Goal: Task Accomplishment & Management: Complete application form

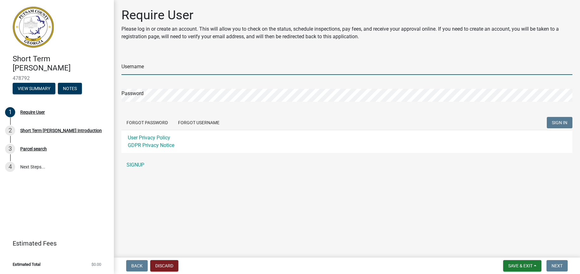
type input "[PERSON_NAME]"
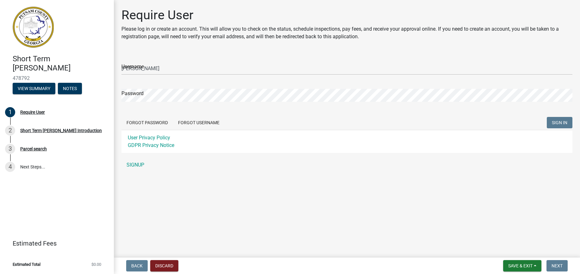
click at [558, 125] on span "SIGN IN" at bounding box center [560, 122] width 16 height 5
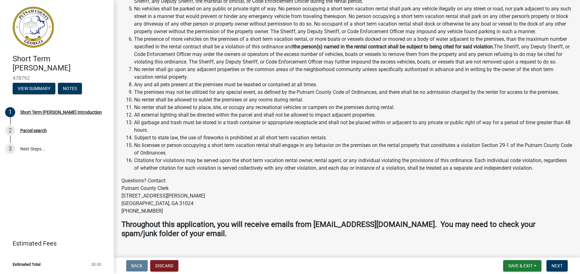
scroll to position [768, 0]
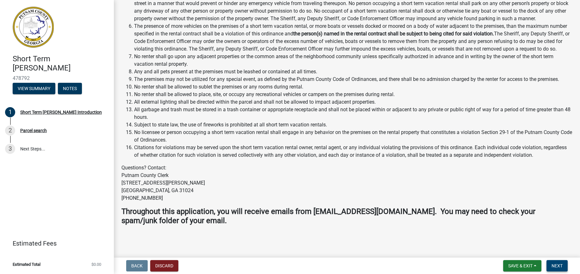
click at [558, 268] on span "Next" at bounding box center [557, 266] width 11 height 5
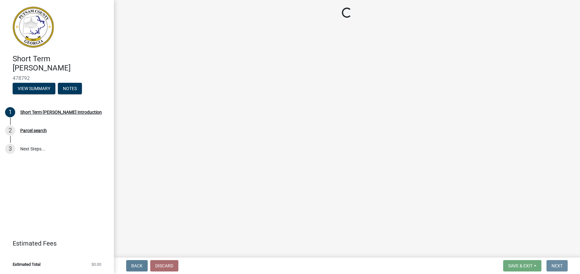
scroll to position [0, 0]
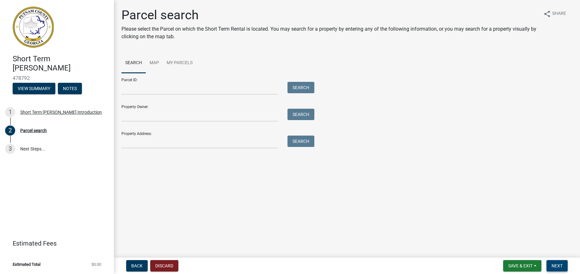
click at [565, 267] on button "Next" at bounding box center [557, 265] width 21 height 11
click at [47, 89] on button "View Summary" at bounding box center [34, 88] width 43 height 11
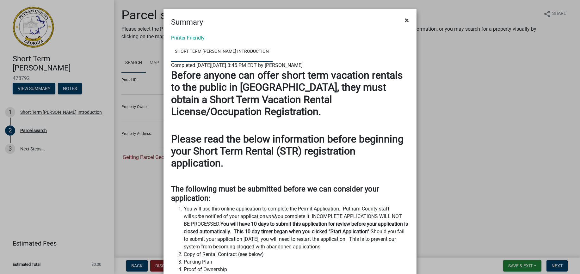
click at [406, 21] on span "×" at bounding box center [407, 20] width 4 height 9
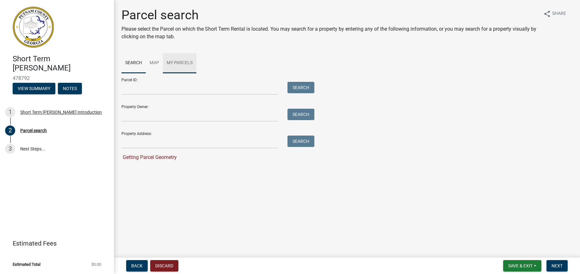
click at [183, 62] on link "My Parcels" at bounding box center [180, 63] width 34 height 20
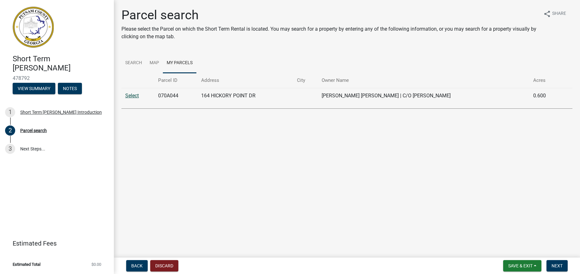
click at [135, 96] on link "Select" at bounding box center [132, 96] width 14 height 6
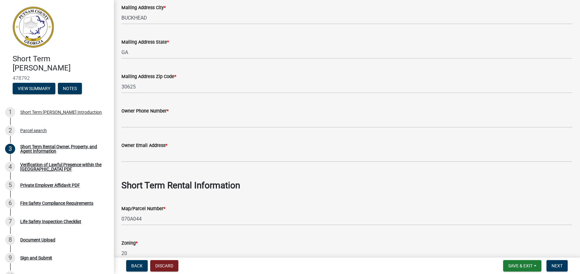
scroll to position [140, 0]
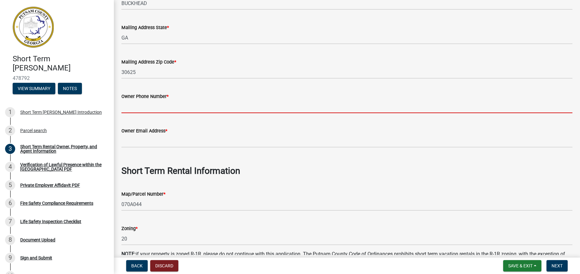
click at [144, 106] on input "Owner Phone Number *" at bounding box center [347, 106] width 451 height 13
type input "7063471640"
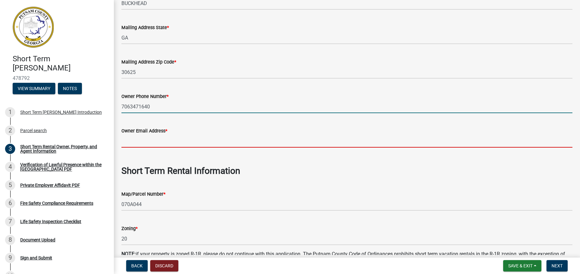
click at [137, 140] on input "Owner Email Address *" at bounding box center [347, 141] width 451 height 13
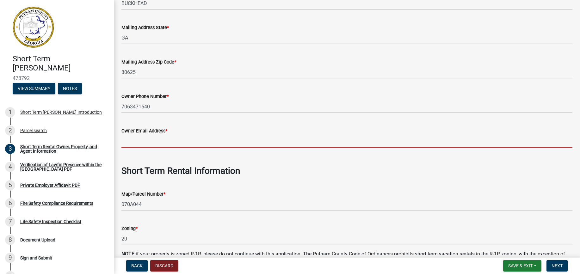
type input "[EMAIL_ADDRESS][DOMAIN_NAME]"
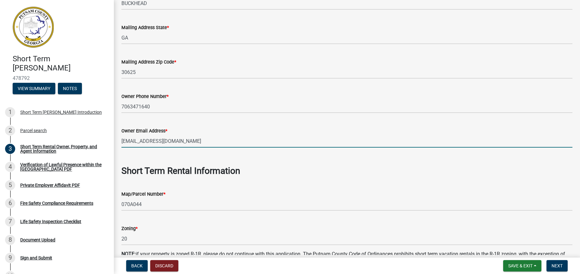
type input "Buckhead"
type input "7063471640"
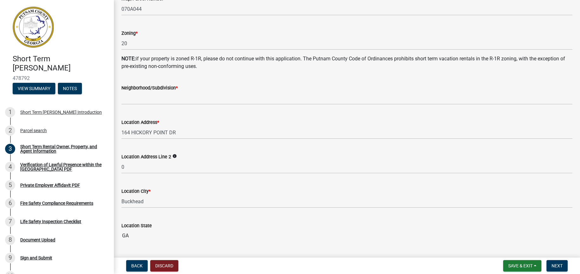
scroll to position [347, 0]
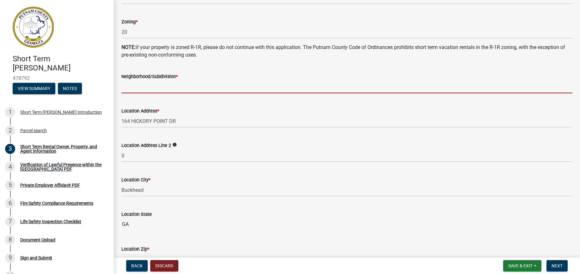
click at [164, 85] on input "Neighborhood/Subdivision *" at bounding box center [347, 86] width 451 height 13
type input "Hickory Point"
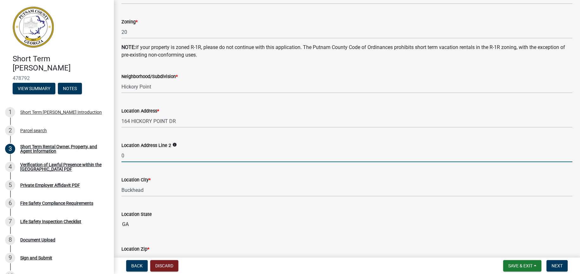
drag, startPoint x: 128, startPoint y: 156, endPoint x: 110, endPoint y: 155, distance: 17.4
click at [110, 155] on div "Short Term [PERSON_NAME] 478792 View Summary Notes 1 Short Term [PERSON_NAME] I…" at bounding box center [290, 137] width 580 height 274
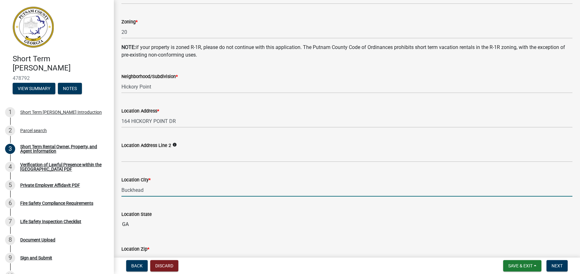
drag, startPoint x: 253, startPoint y: 187, endPoint x: 273, endPoint y: 175, distance: 23.1
click at [254, 187] on input "Buckhead" at bounding box center [347, 190] width 451 height 13
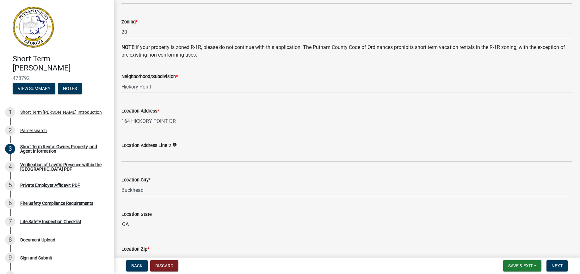
drag, startPoint x: 213, startPoint y: 225, endPoint x: 265, endPoint y: 217, distance: 53.2
click at [214, 225] on input "GA" at bounding box center [347, 224] width 451 height 13
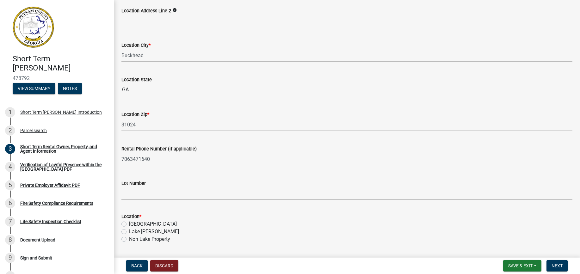
scroll to position [477, 0]
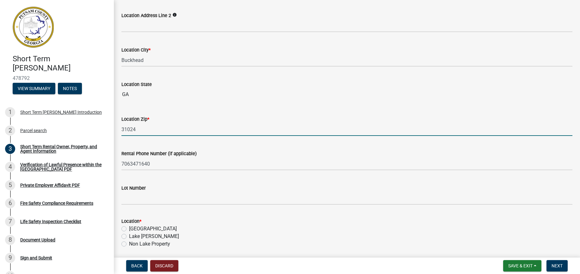
drag, startPoint x: 139, startPoint y: 131, endPoint x: 115, endPoint y: 130, distance: 23.8
click at [115, 130] on div "Short Term Rental Owner, Property, and Agent Information share Share Owner Info…" at bounding box center [347, 137] width 466 height 1212
type input "30625"
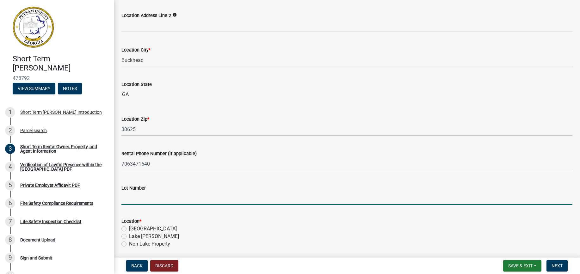
click at [132, 200] on input "Lot Number" at bounding box center [347, 198] width 451 height 13
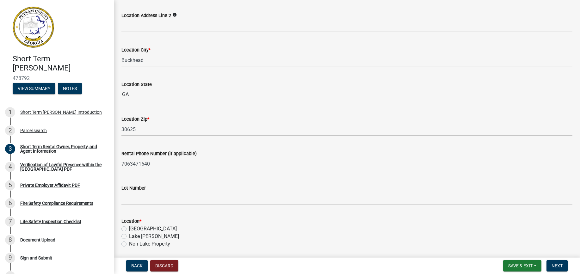
click at [129, 228] on label "[GEOGRAPHIC_DATA]" at bounding box center [153, 229] width 48 height 8
click at [129, 228] on input "[GEOGRAPHIC_DATA]" at bounding box center [131, 227] width 4 height 4
radio input "true"
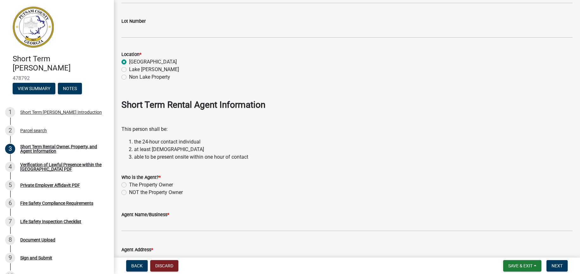
scroll to position [646, 0]
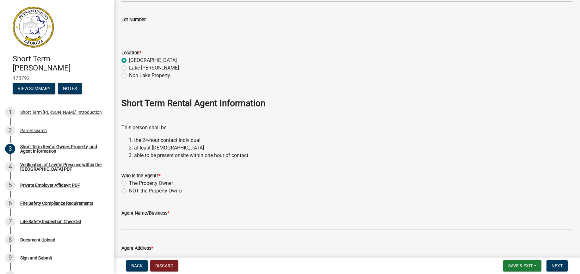
click at [129, 184] on label "The Property Owner" at bounding box center [151, 184] width 44 height 8
click at [129, 184] on input "The Property Owner" at bounding box center [131, 182] width 4 height 4
radio input "true"
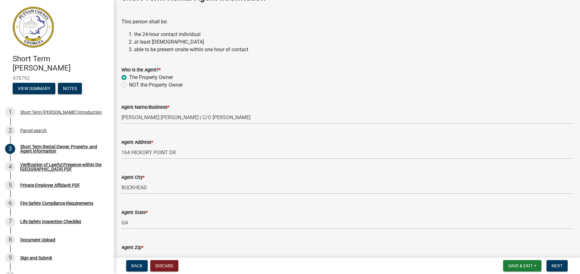
scroll to position [766, 0]
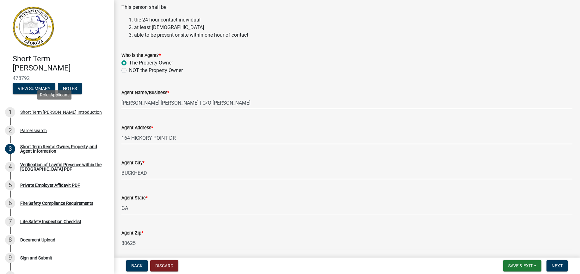
drag, startPoint x: 262, startPoint y: 105, endPoint x: 170, endPoint y: 90, distance: 92.8
click at [58, 105] on div "Short Term [PERSON_NAME] 478792 View Summary Notes 1 Short Term [PERSON_NAME] I…" at bounding box center [290, 137] width 580 height 274
type input "[PERSON_NAME]"
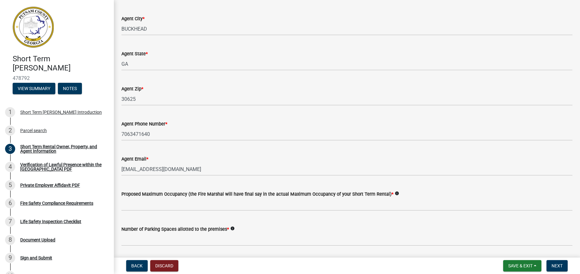
scroll to position [919, 0]
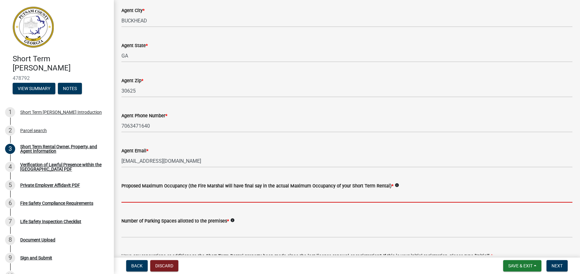
click at [153, 195] on input "text" at bounding box center [347, 196] width 451 height 13
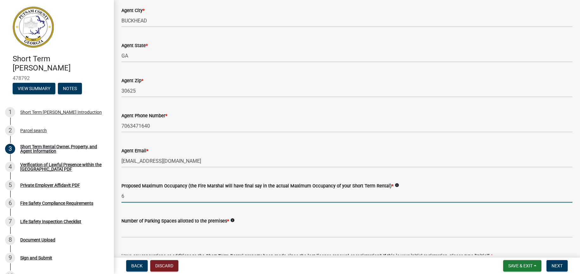
type input "6"
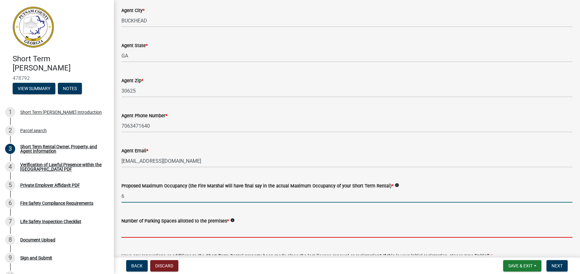
click at [162, 233] on input "text" at bounding box center [347, 231] width 451 height 13
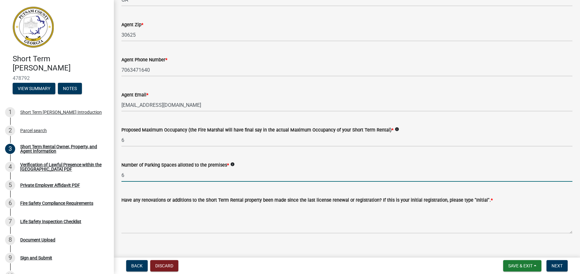
scroll to position [983, 0]
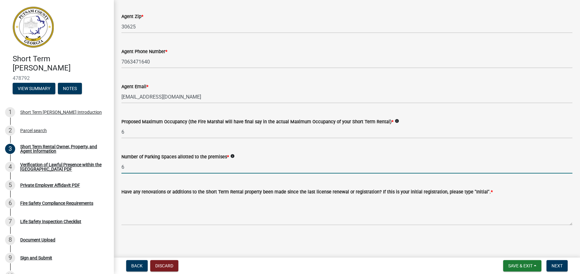
type input "6"
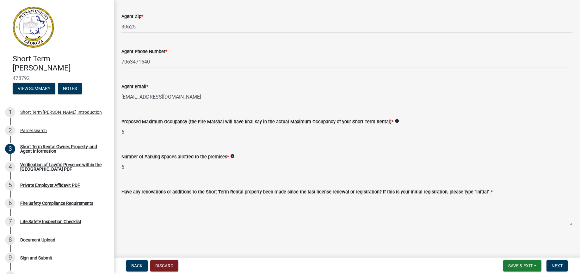
click at [130, 220] on textarea "Have any renovations or additions to the Short Term Rental property been made s…" at bounding box center [347, 211] width 451 height 30
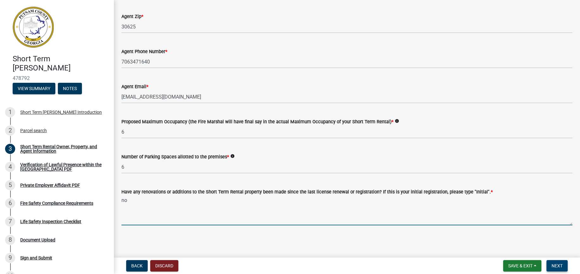
type textarea "no"
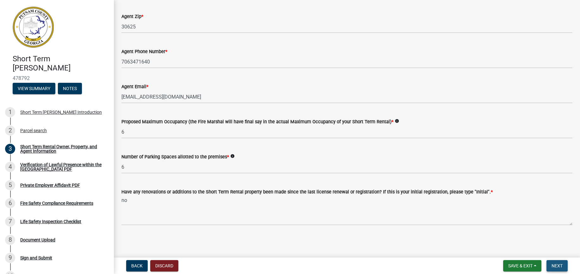
click at [558, 268] on span "Next" at bounding box center [557, 266] width 11 height 5
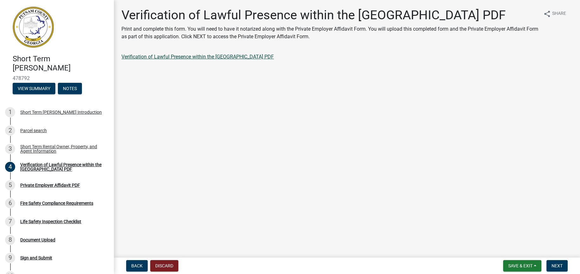
click at [217, 55] on link "Verification of Lawful Presence within the [GEOGRAPHIC_DATA] PDF" at bounding box center [198, 57] width 153 height 6
click at [70, 86] on button "Notes" at bounding box center [70, 88] width 24 height 11
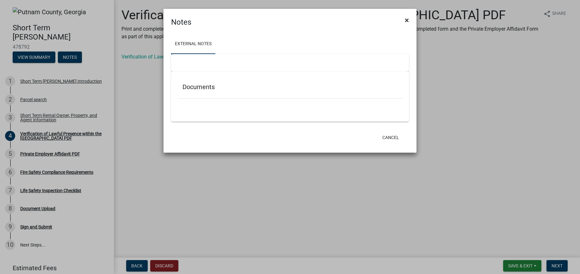
click at [407, 20] on span "×" at bounding box center [407, 20] width 4 height 9
